Goal: Book appointment/travel/reservation

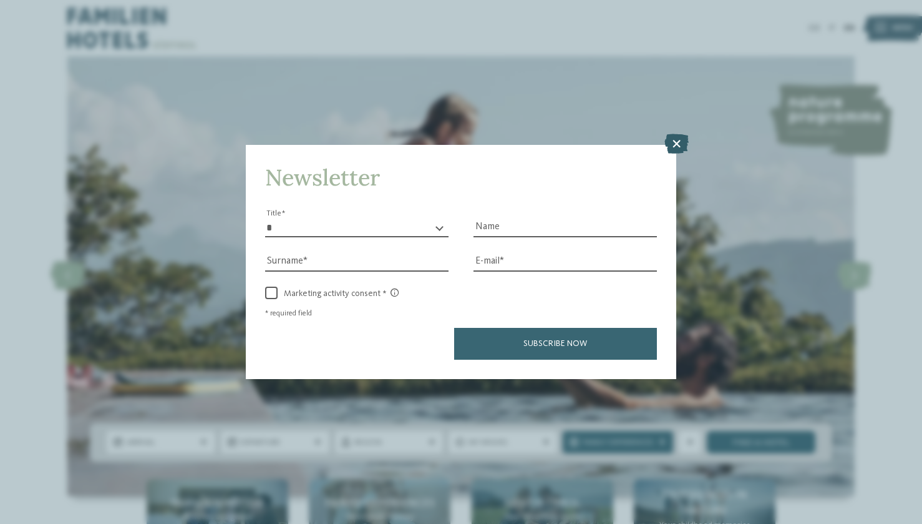
click at [680, 134] on icon at bounding box center [677, 144] width 24 height 20
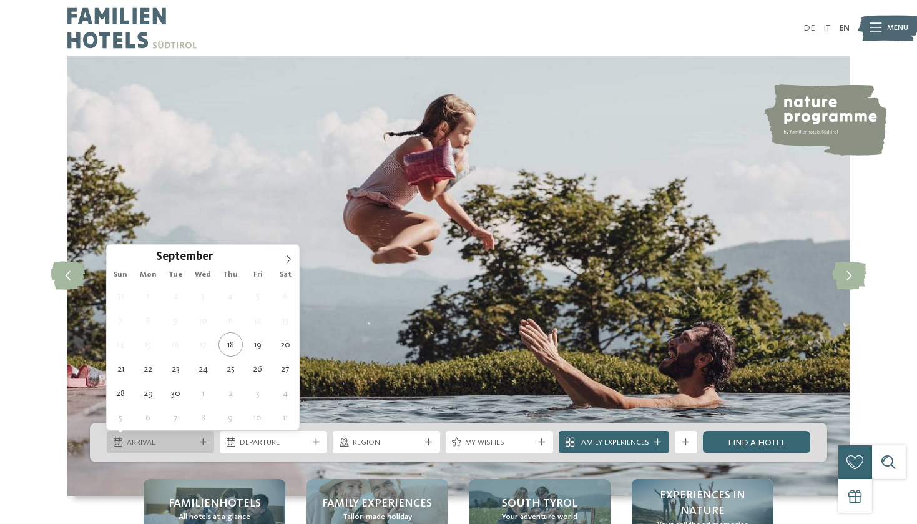
click at [182, 445] on span "Arrival" at bounding box center [161, 442] width 68 height 11
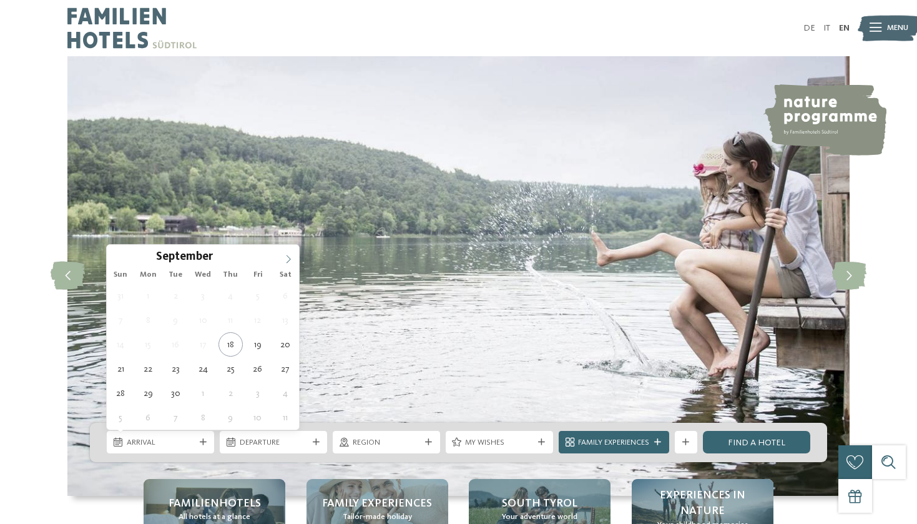
click at [285, 252] on span at bounding box center [288, 255] width 21 height 21
type div "[DATE]"
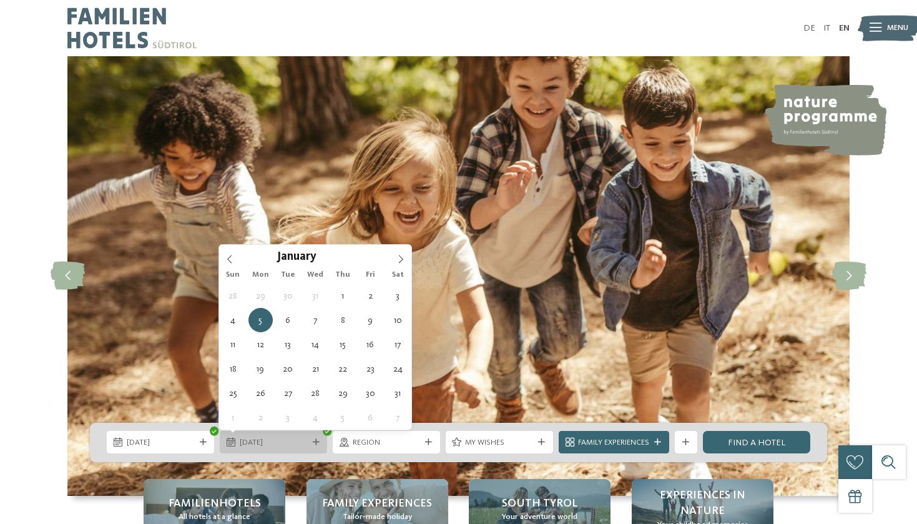
click at [277, 446] on span "[DATE]" at bounding box center [274, 442] width 68 height 11
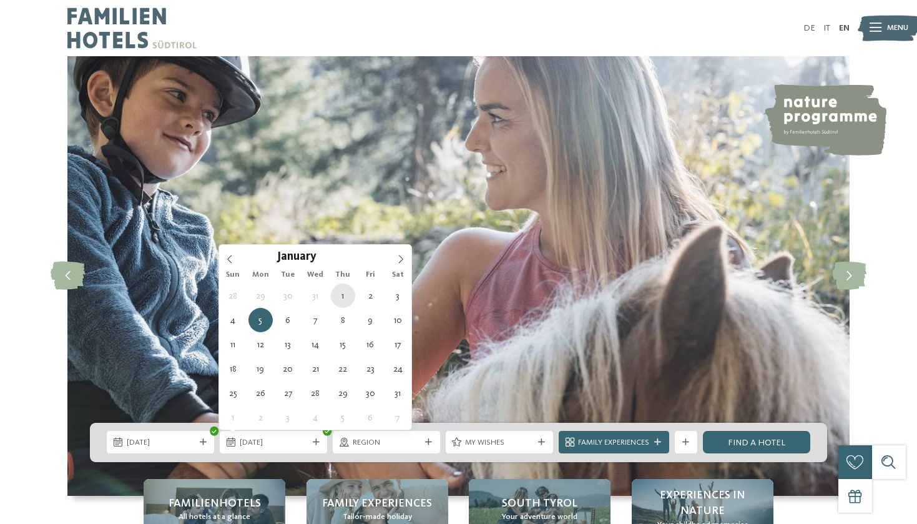
type div "[DATE]"
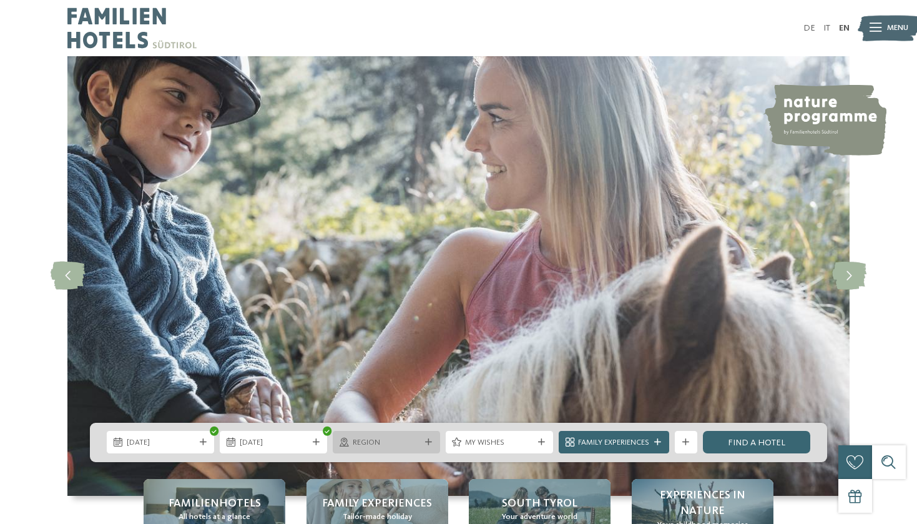
click at [410, 441] on span "Region" at bounding box center [387, 442] width 68 height 11
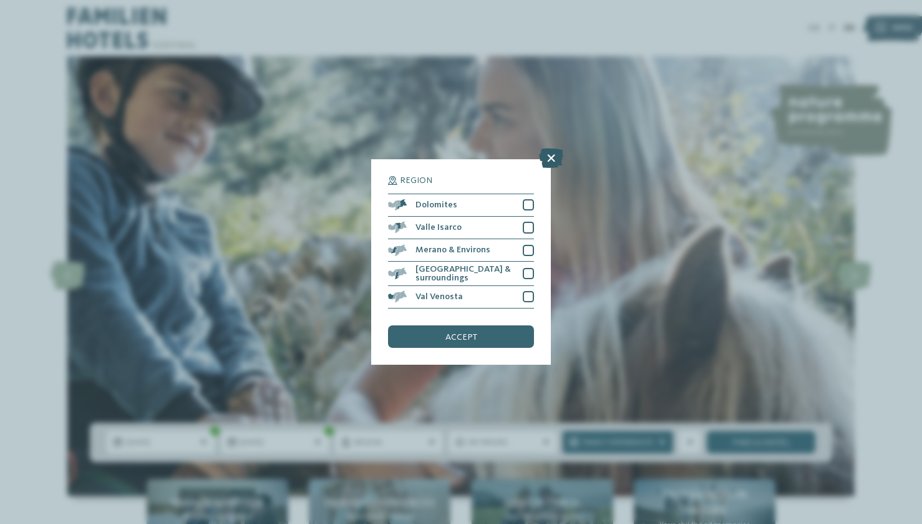
click at [549, 148] on icon at bounding box center [551, 158] width 24 height 20
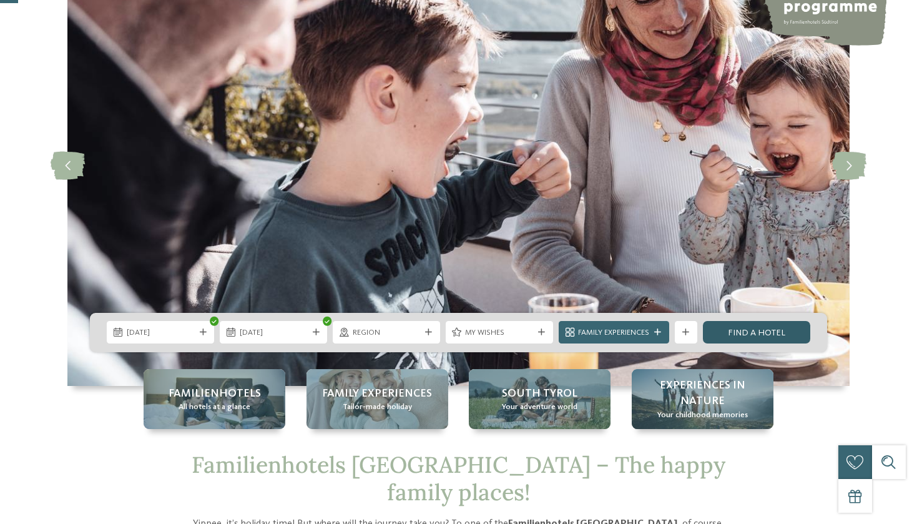
scroll to position [134, 0]
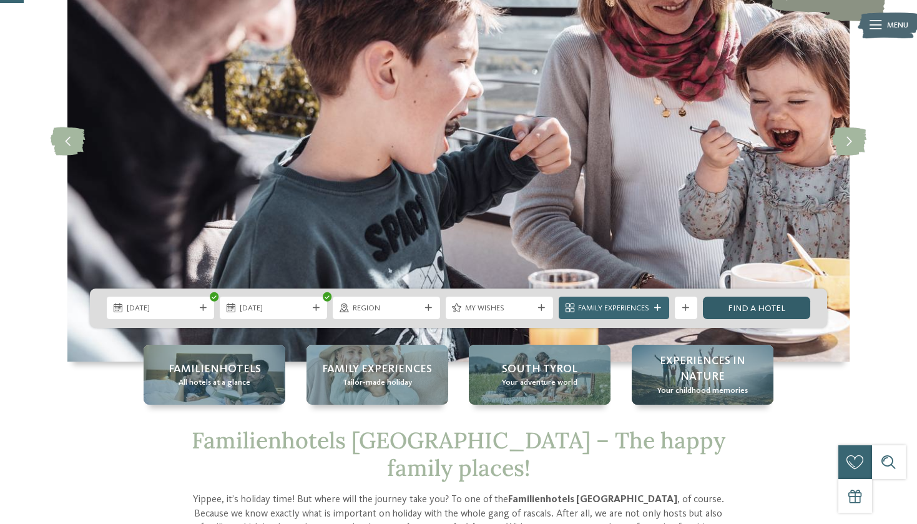
click at [745, 306] on link "Find a hotel" at bounding box center [756, 307] width 107 height 22
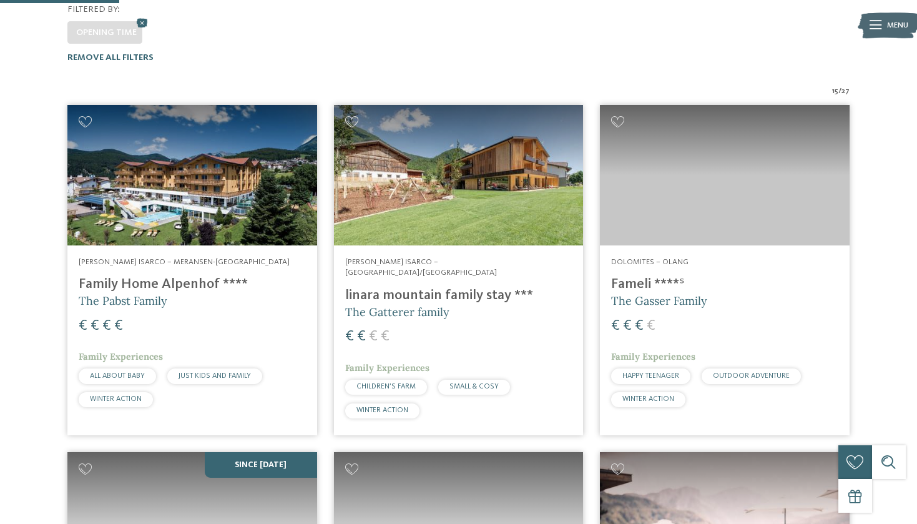
scroll to position [340, 0]
